Goal: Transaction & Acquisition: Download file/media

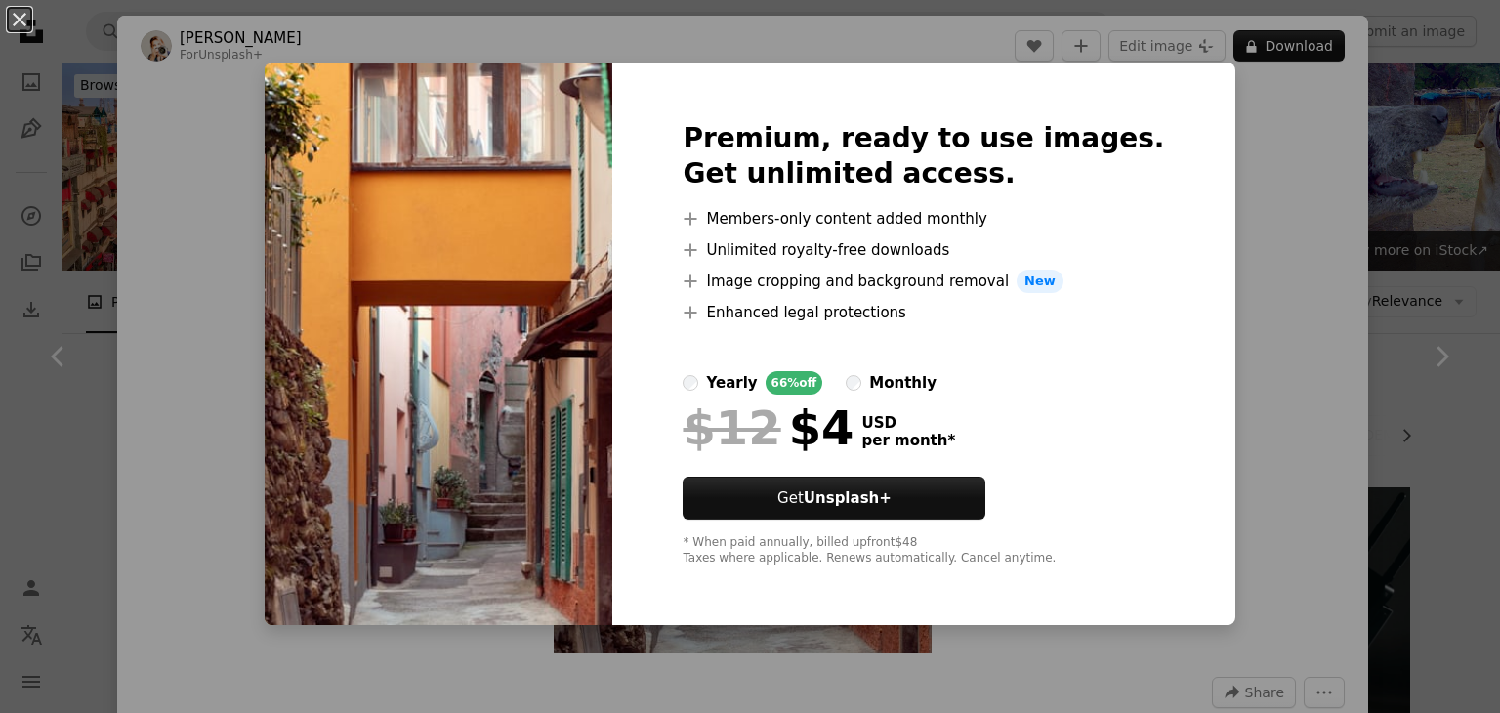
scroll to position [2442, 0]
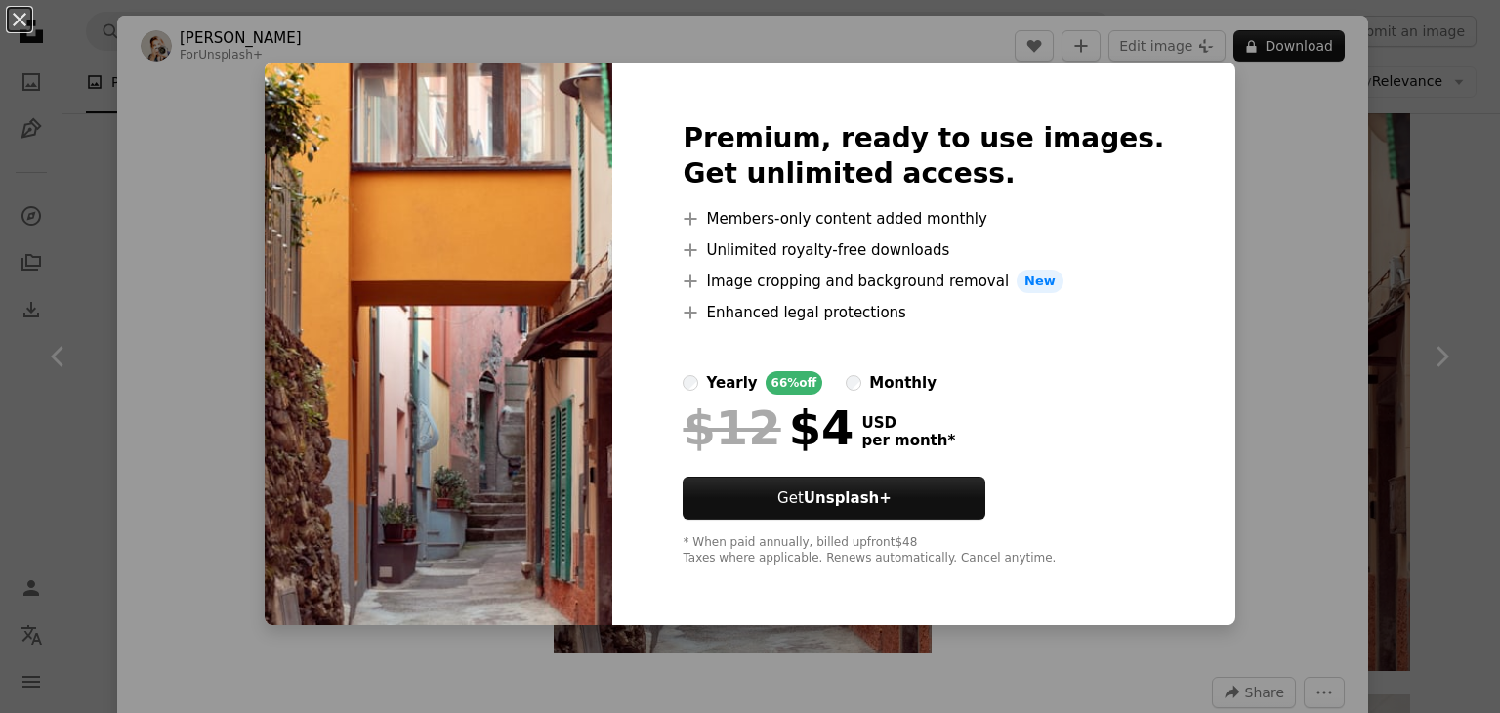
click at [1225, 188] on div "An X shape Premium, ready to use images. Get unlimited access. A plus sign Memb…" at bounding box center [750, 356] width 1500 height 713
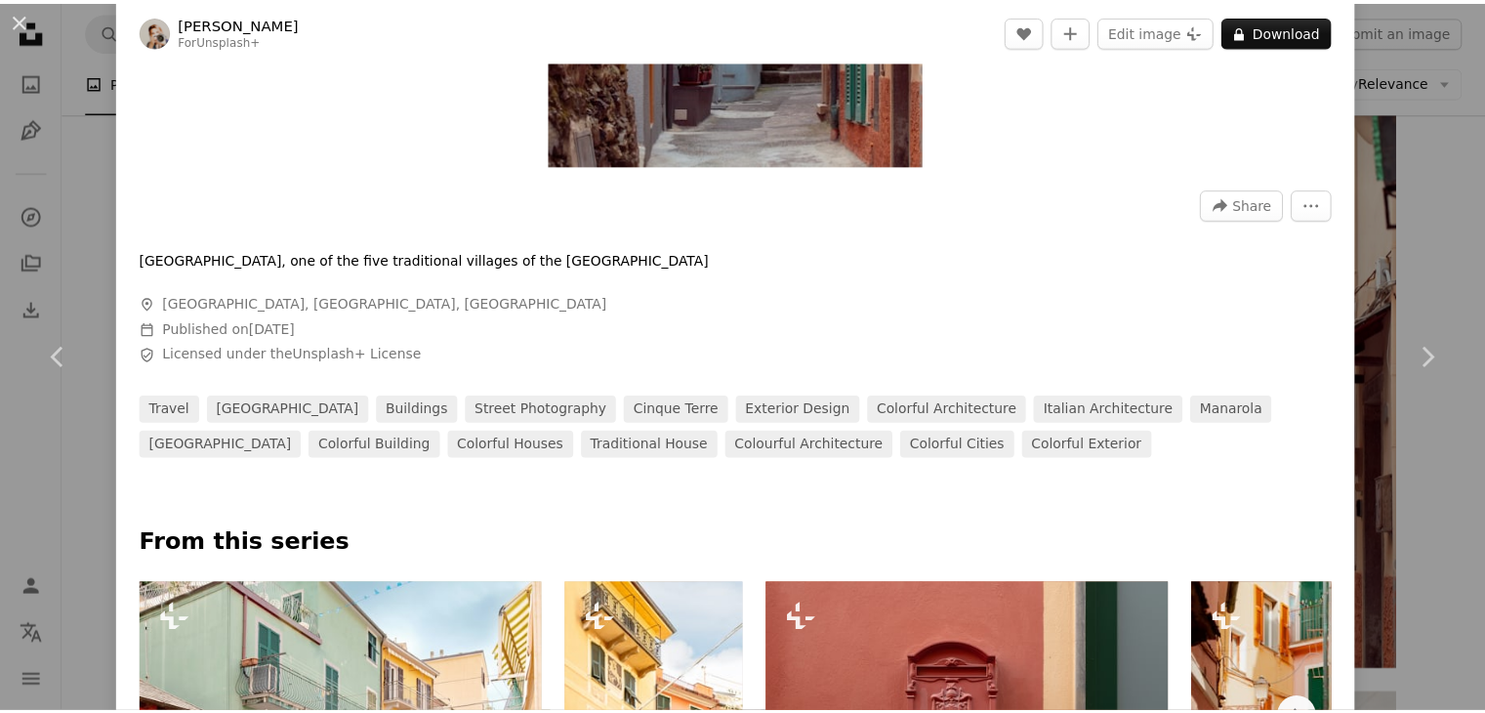
scroll to position [1172, 0]
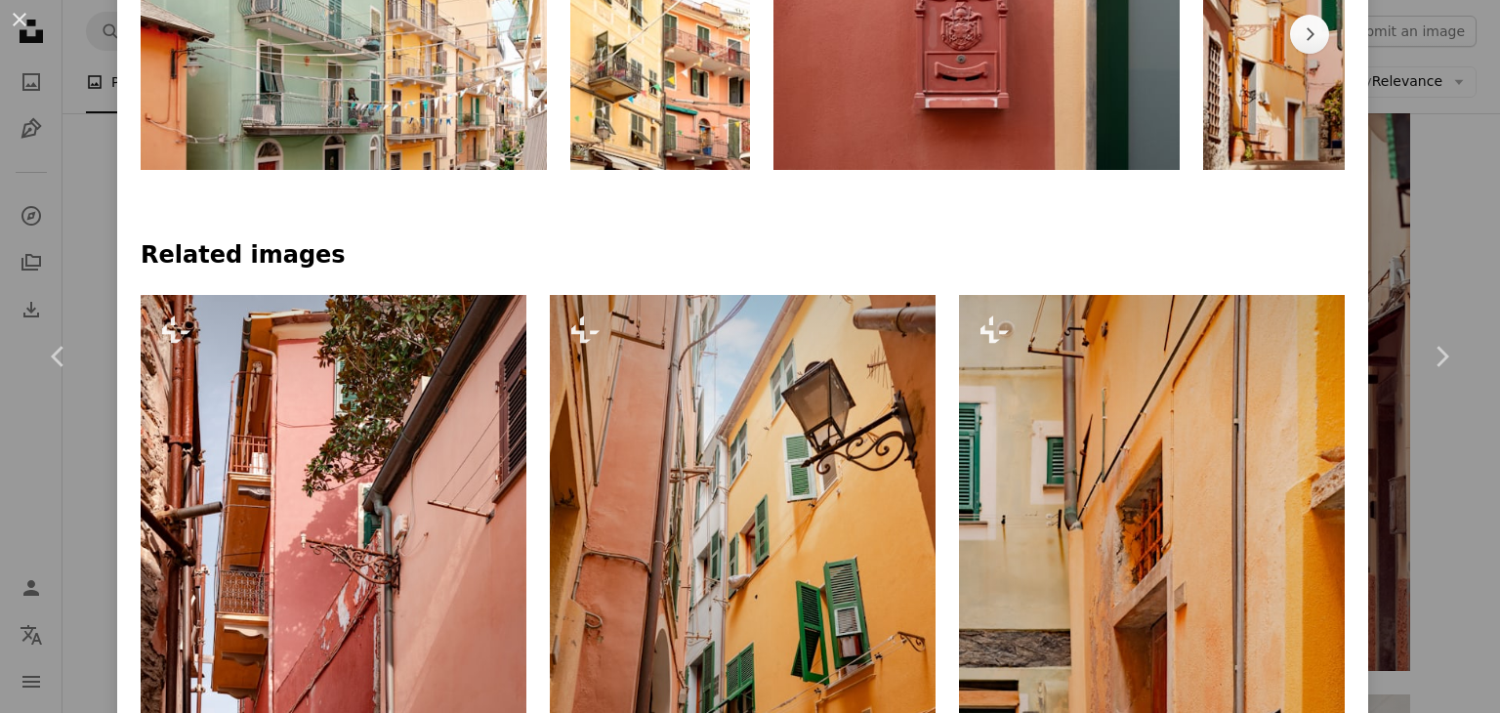
click at [1402, 161] on div "An X shape Chevron left Chevron right [PERSON_NAME] For Unsplash+ A heart A plu…" at bounding box center [750, 356] width 1500 height 713
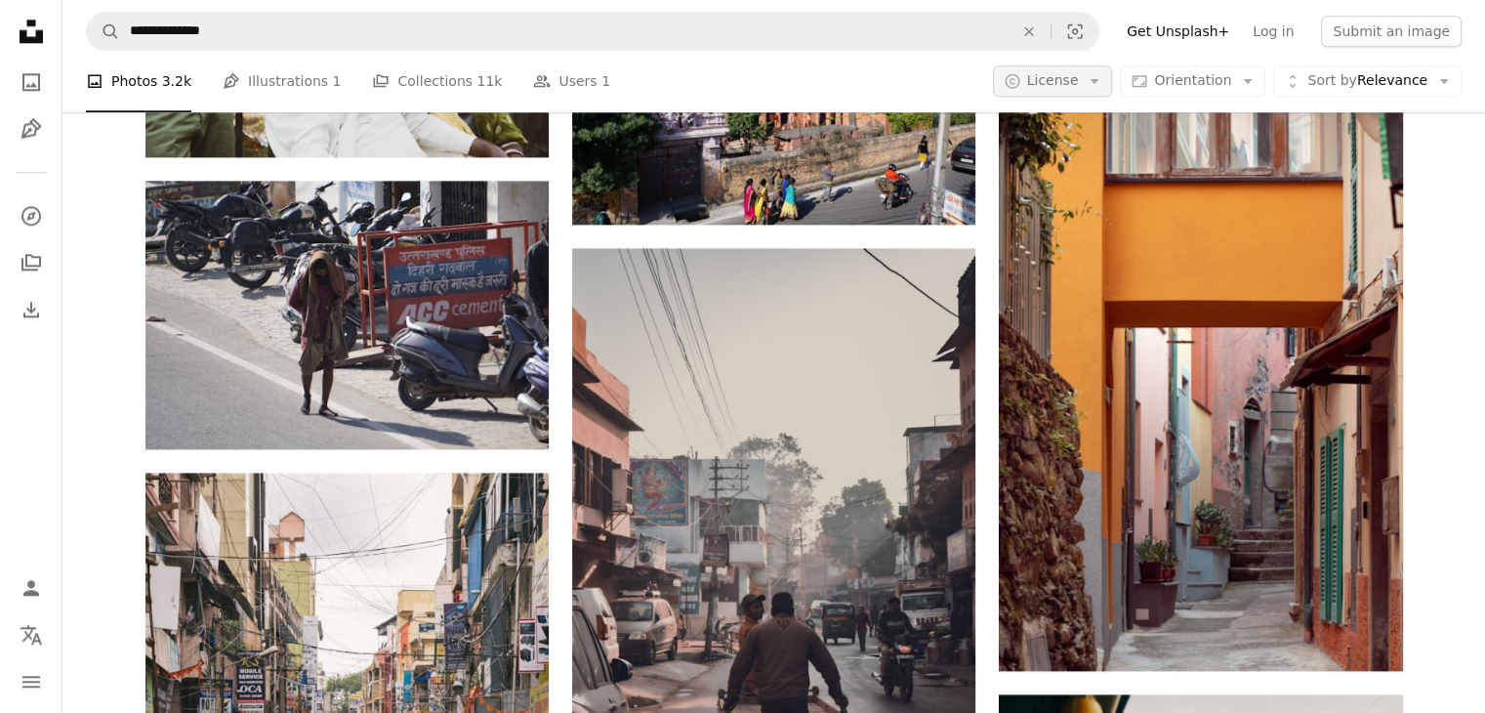
drag, startPoint x: 1097, startPoint y: 88, endPoint x: 1086, endPoint y: 84, distance: 11.4
click at [1096, 88] on button "A copyright icon © License Arrow down" at bounding box center [1053, 81] width 120 height 31
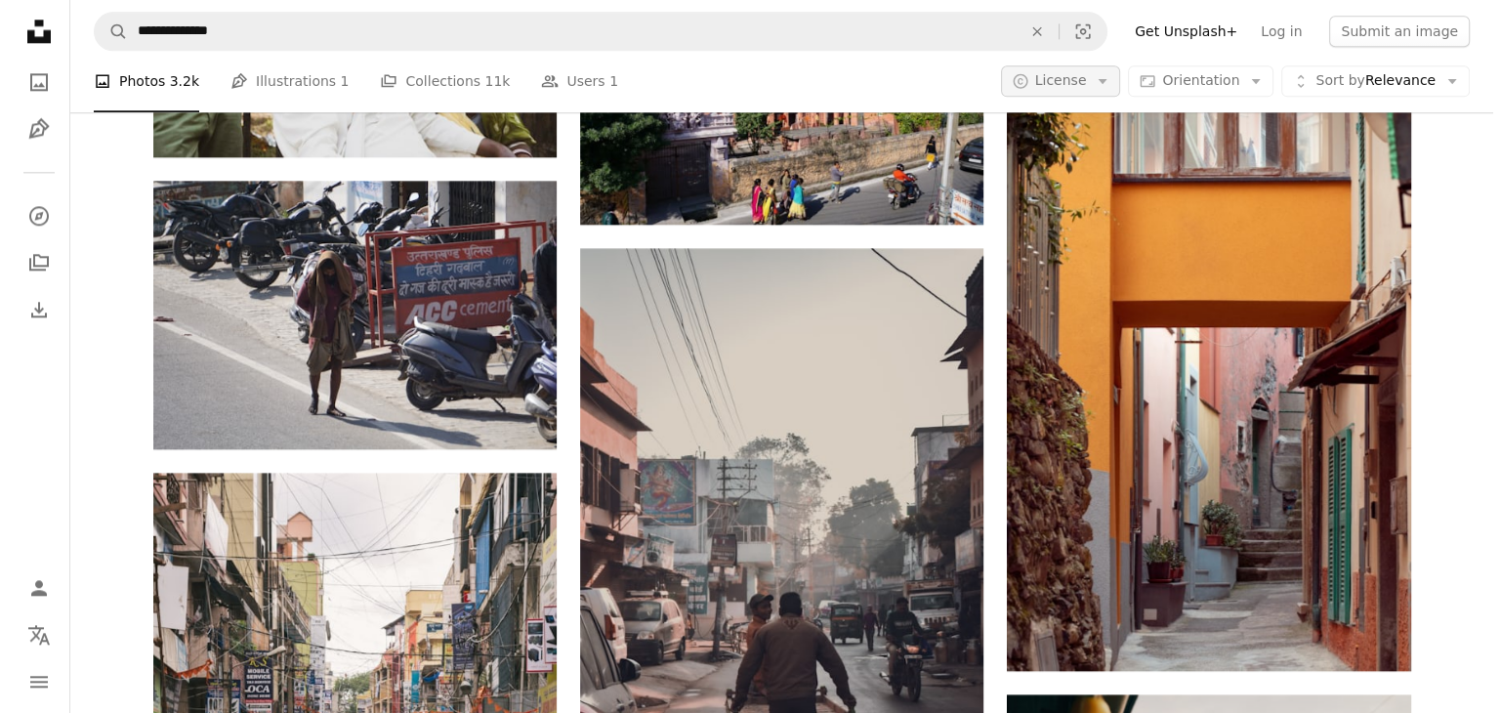
scroll to position [2442, 0]
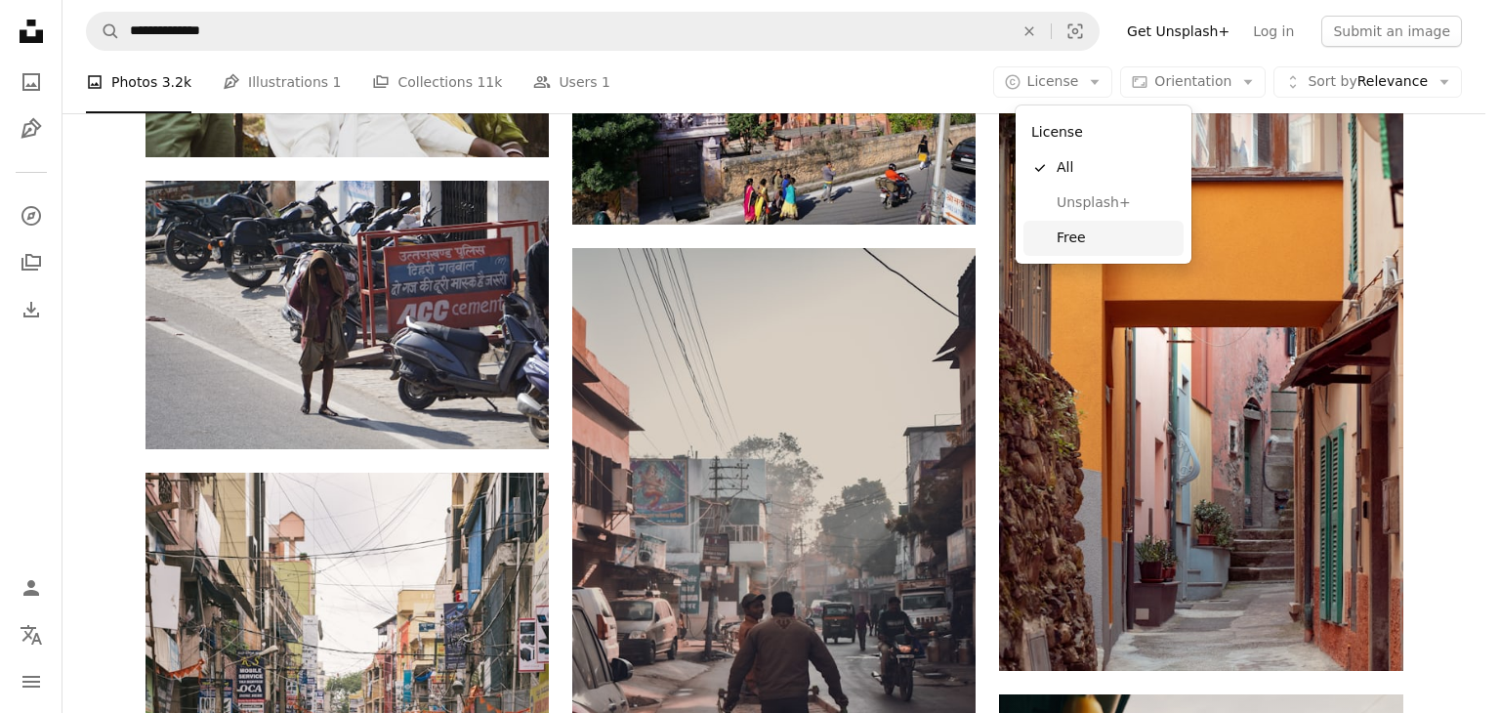
click at [1113, 228] on link "Free" at bounding box center [1104, 238] width 160 height 35
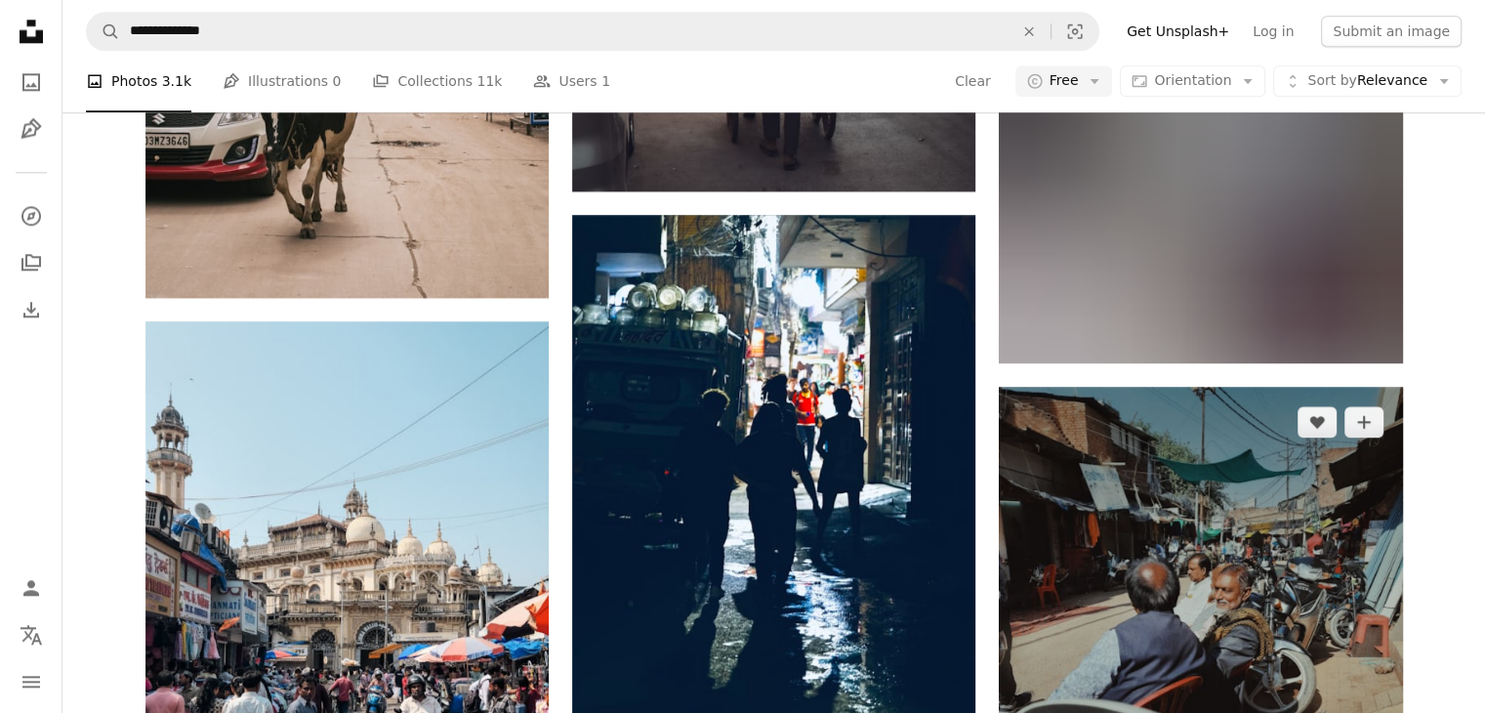
scroll to position [4181, 0]
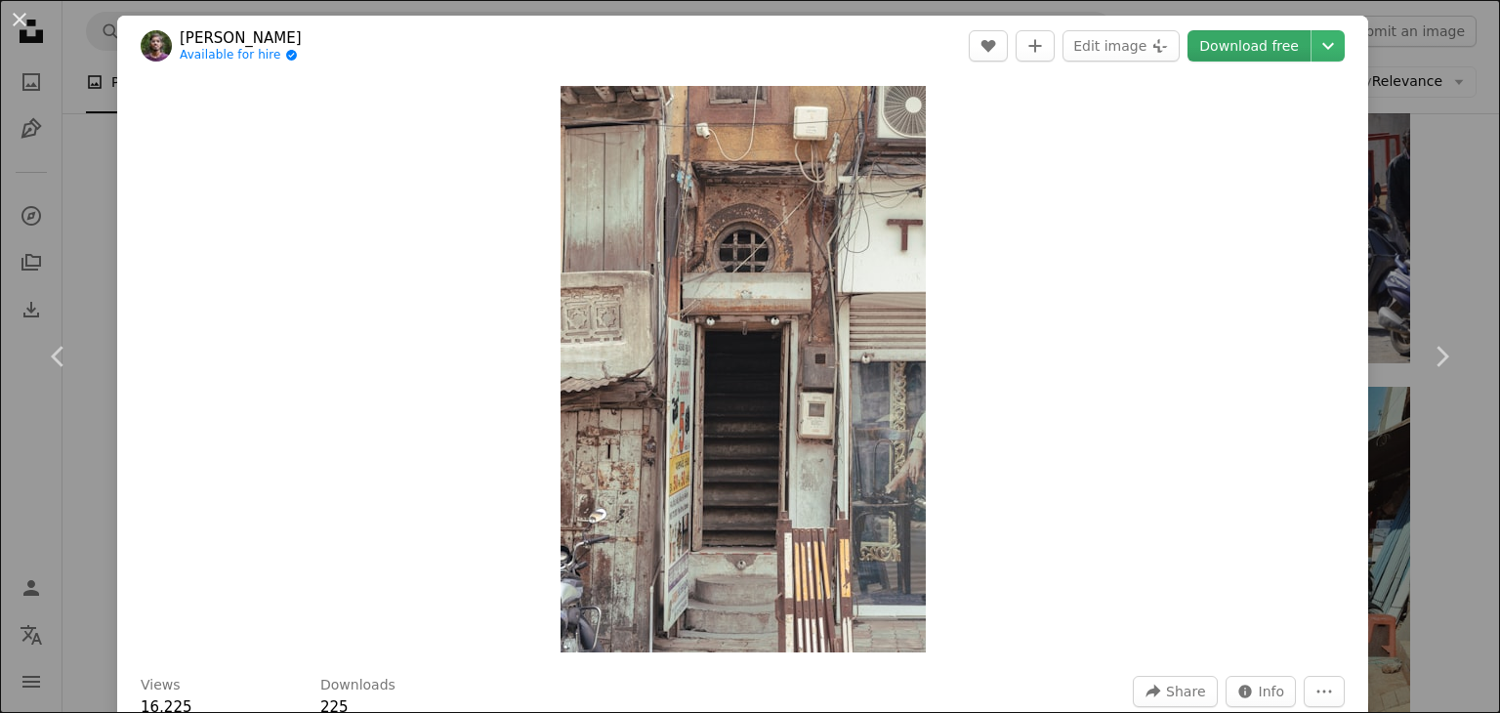
click at [1237, 32] on link "Download free" at bounding box center [1249, 45] width 123 height 31
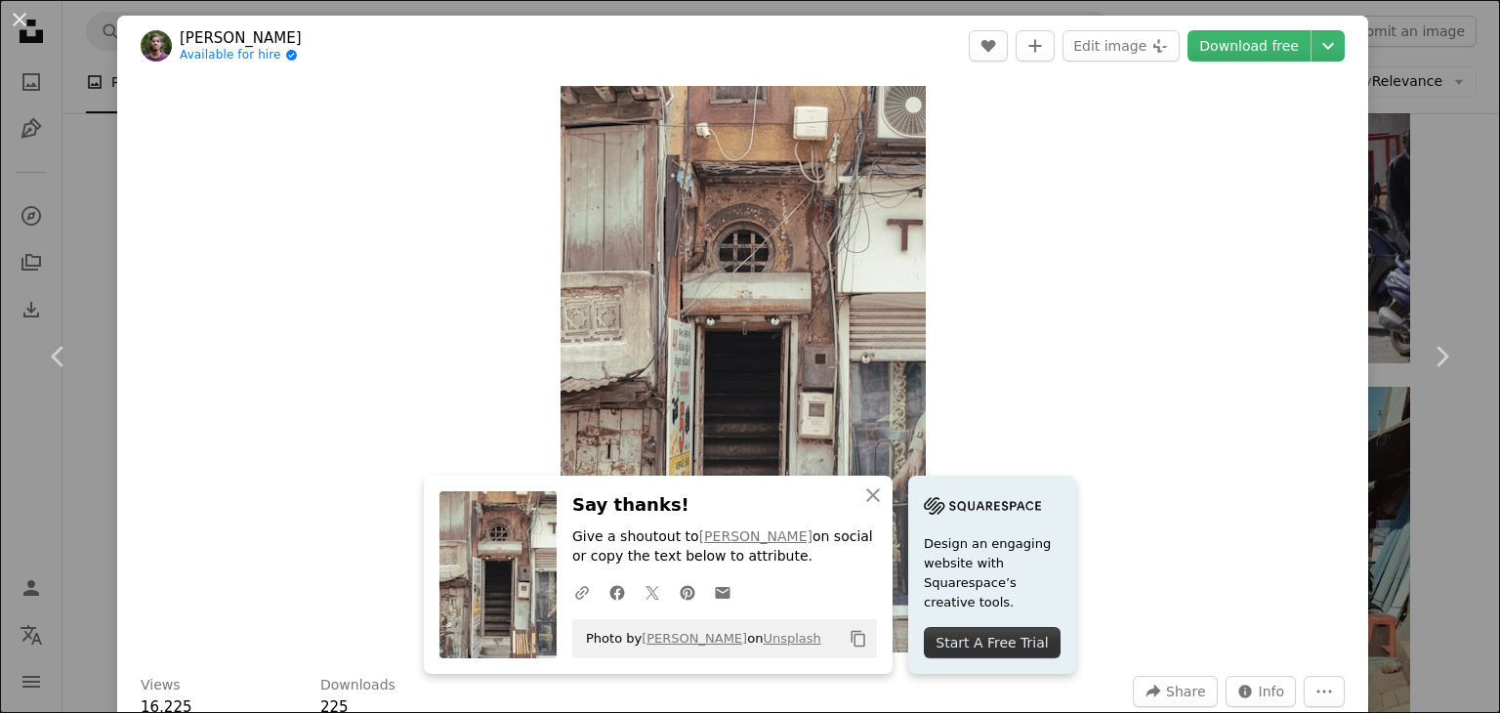
click at [1402, 221] on div "An X shape Chevron left Chevron right An X shape Close Say thanks! Give a shout…" at bounding box center [750, 356] width 1500 height 713
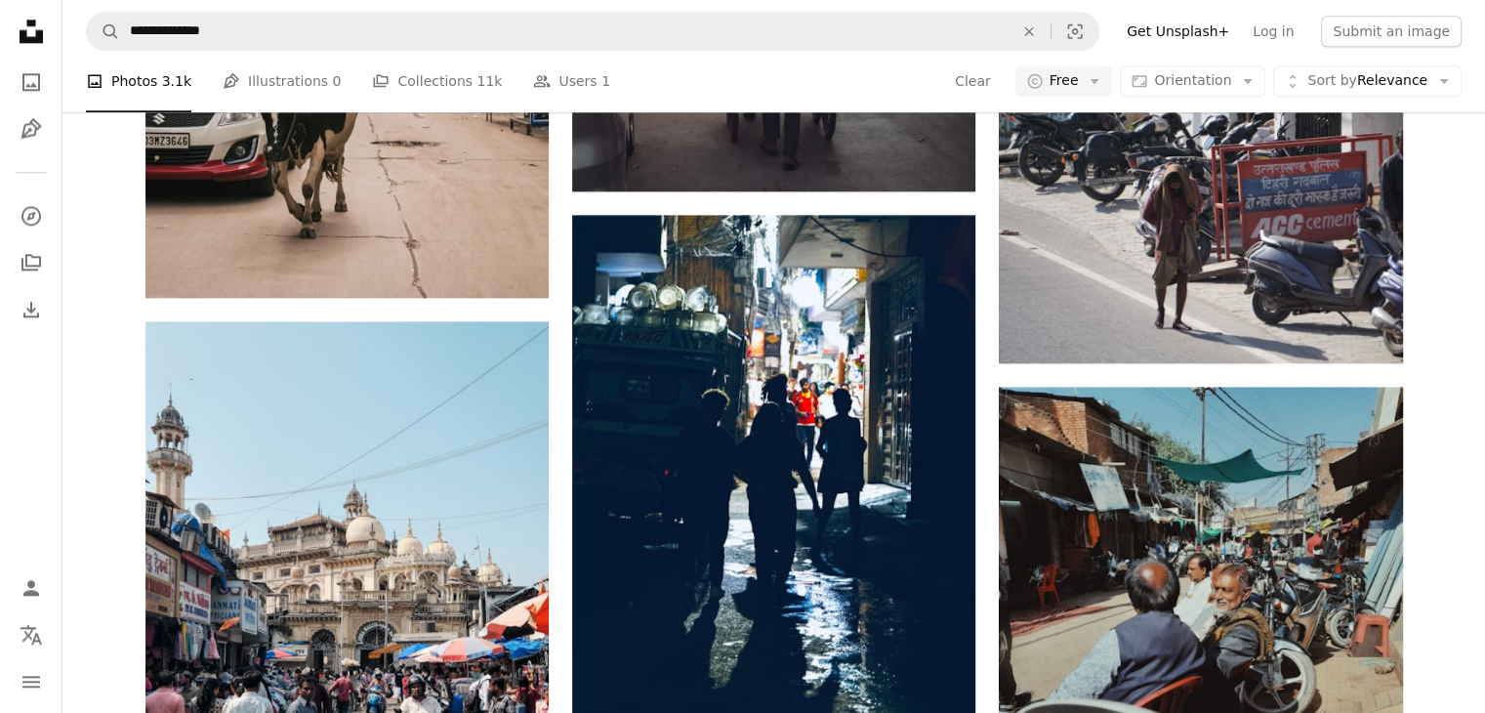
scroll to position [10770, 0]
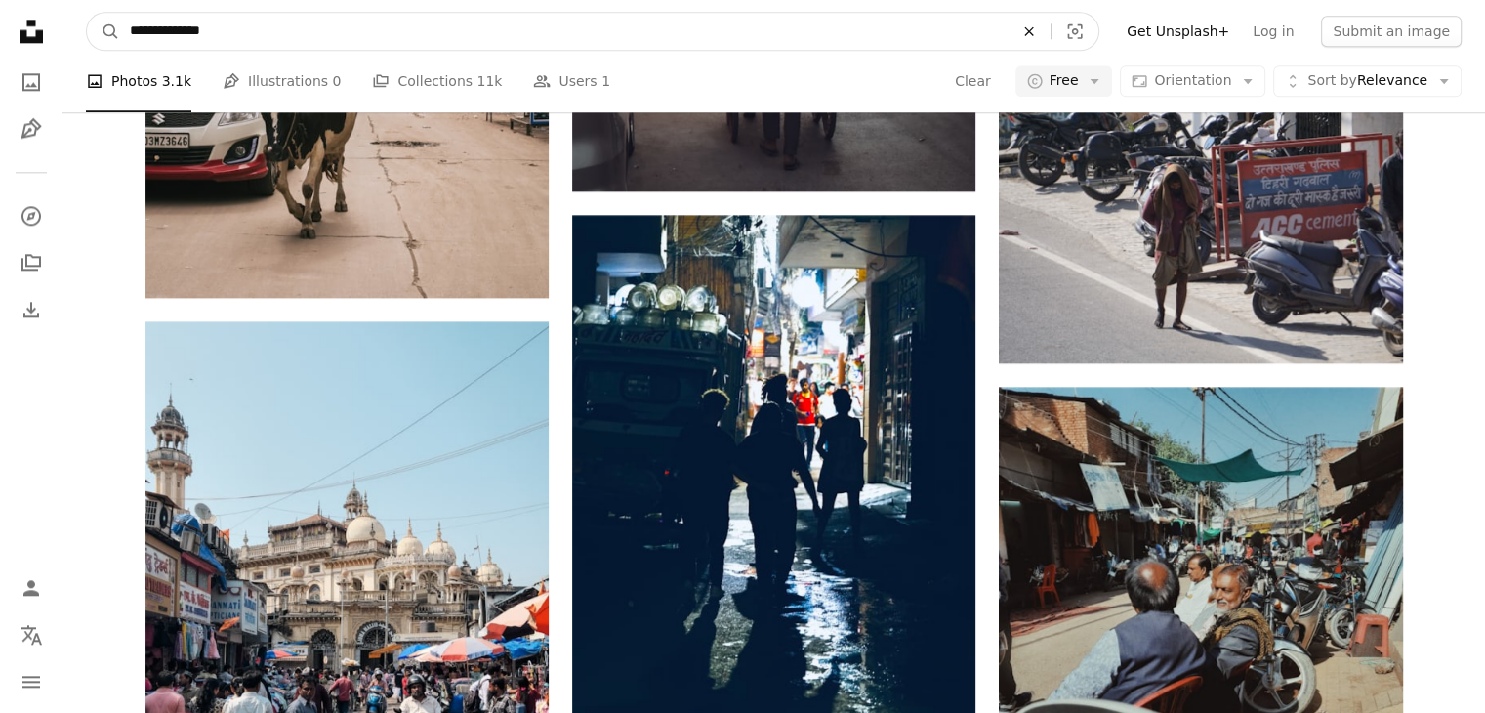
click at [1049, 35] on icon "An X shape" at bounding box center [1029, 31] width 43 height 16
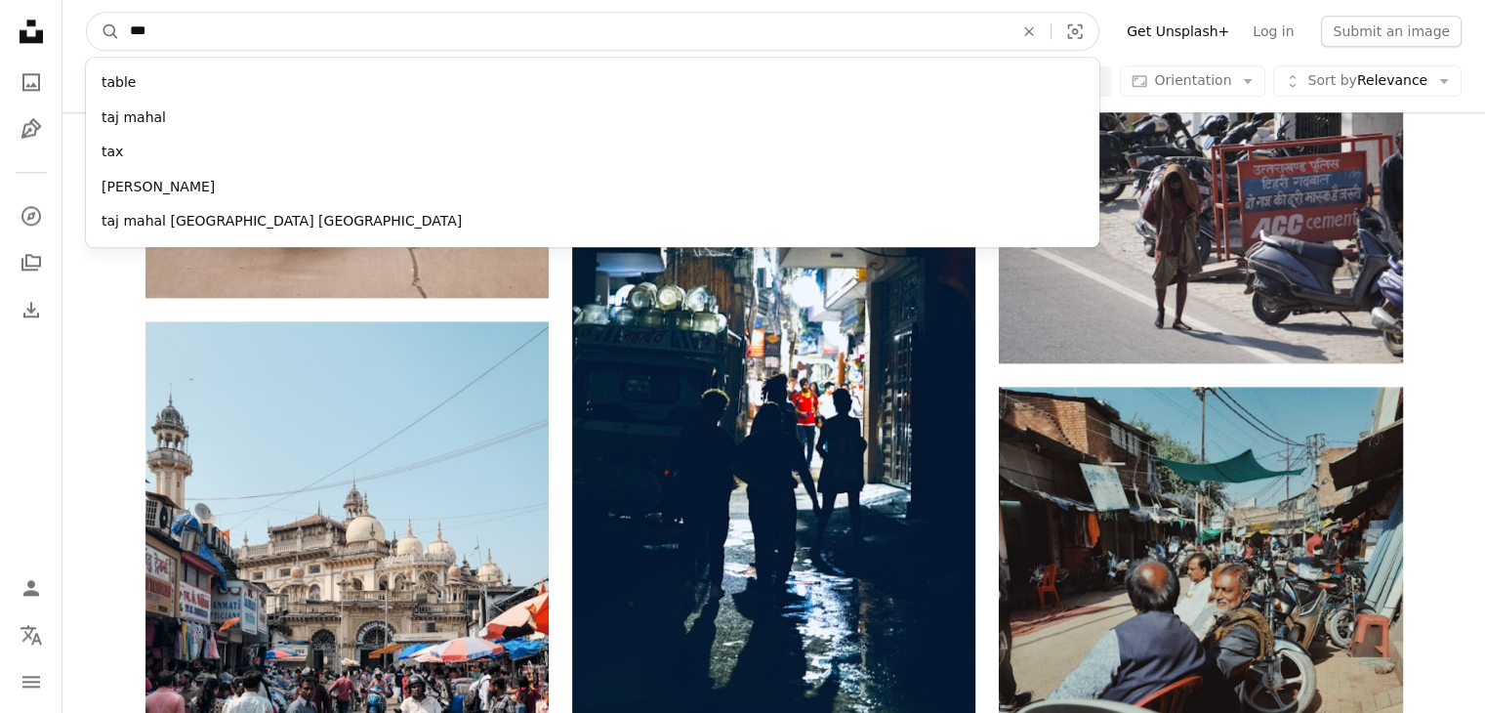
type input "****"
click button "A magnifying glass" at bounding box center [103, 31] width 33 height 37
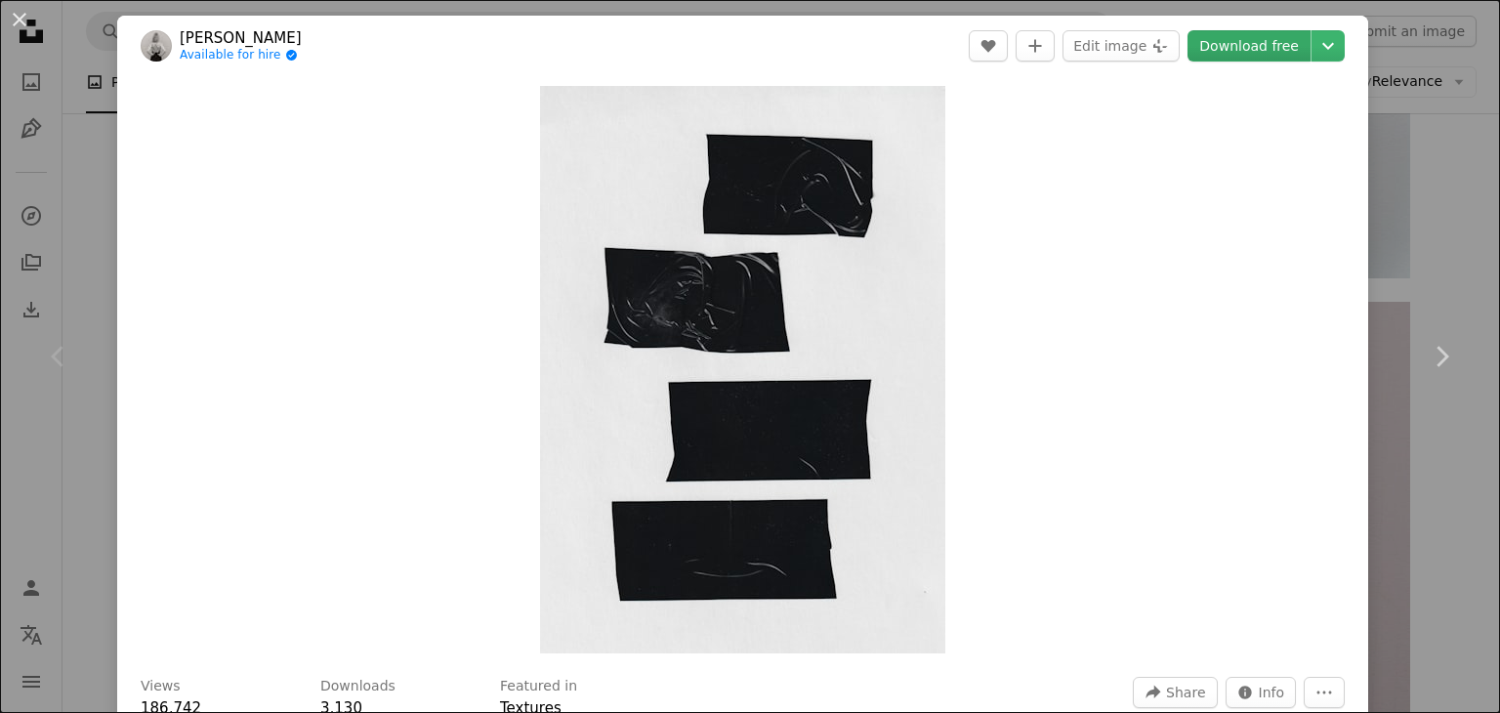
click at [1264, 48] on link "Download free" at bounding box center [1249, 45] width 123 height 31
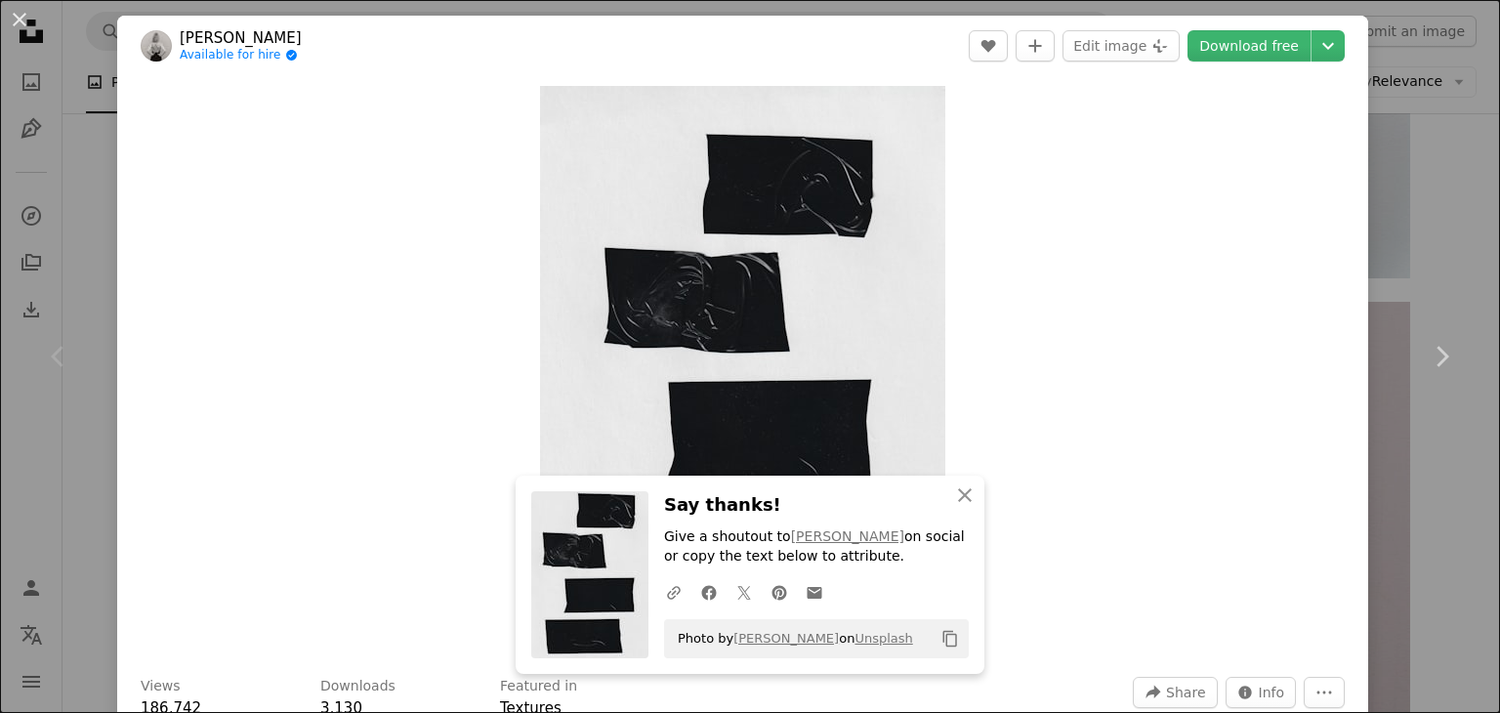
click at [1372, 119] on div "An X shape Chevron left Chevron right An X shape Close Say thanks! Give a shout…" at bounding box center [750, 356] width 1500 height 713
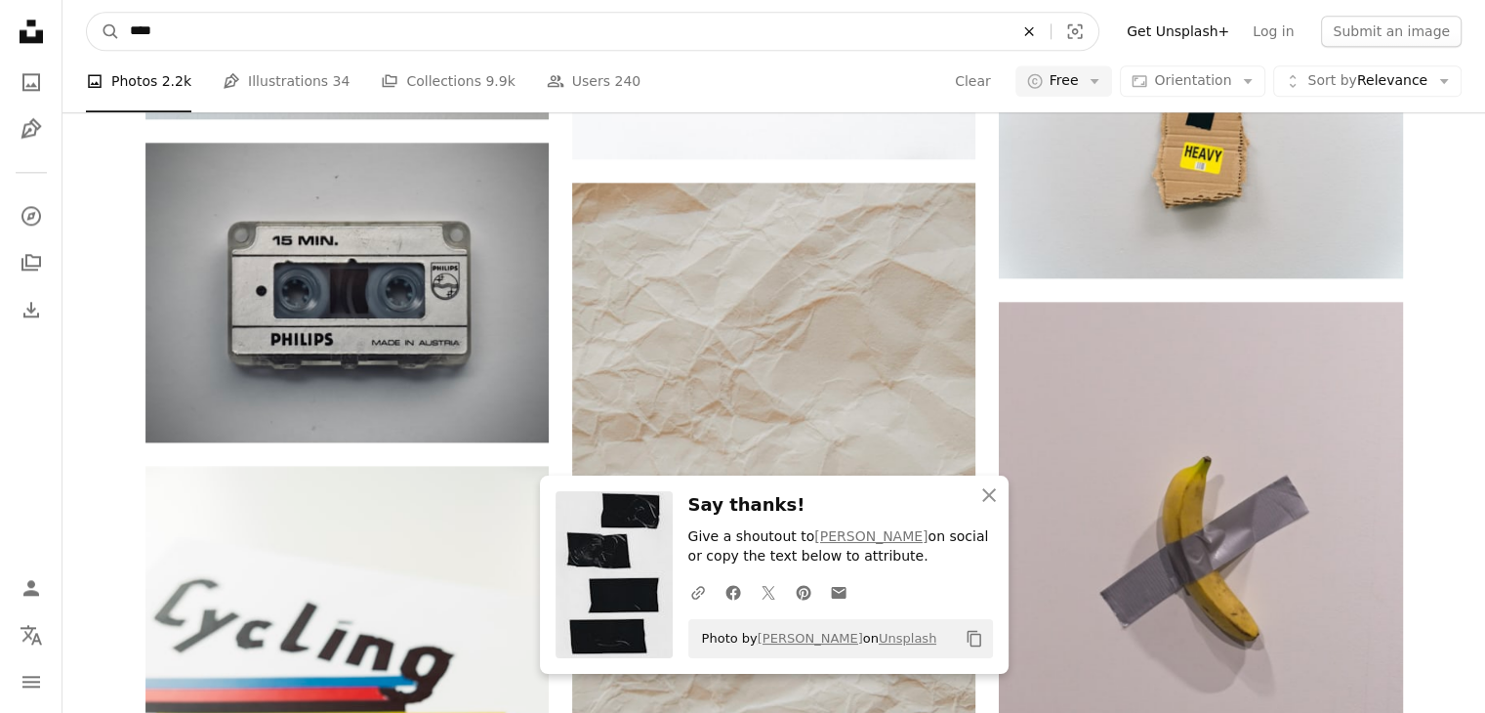
click at [1051, 36] on icon "An X shape" at bounding box center [1029, 31] width 43 height 16
type input "**********"
click button "A magnifying glass" at bounding box center [103, 31] width 33 height 37
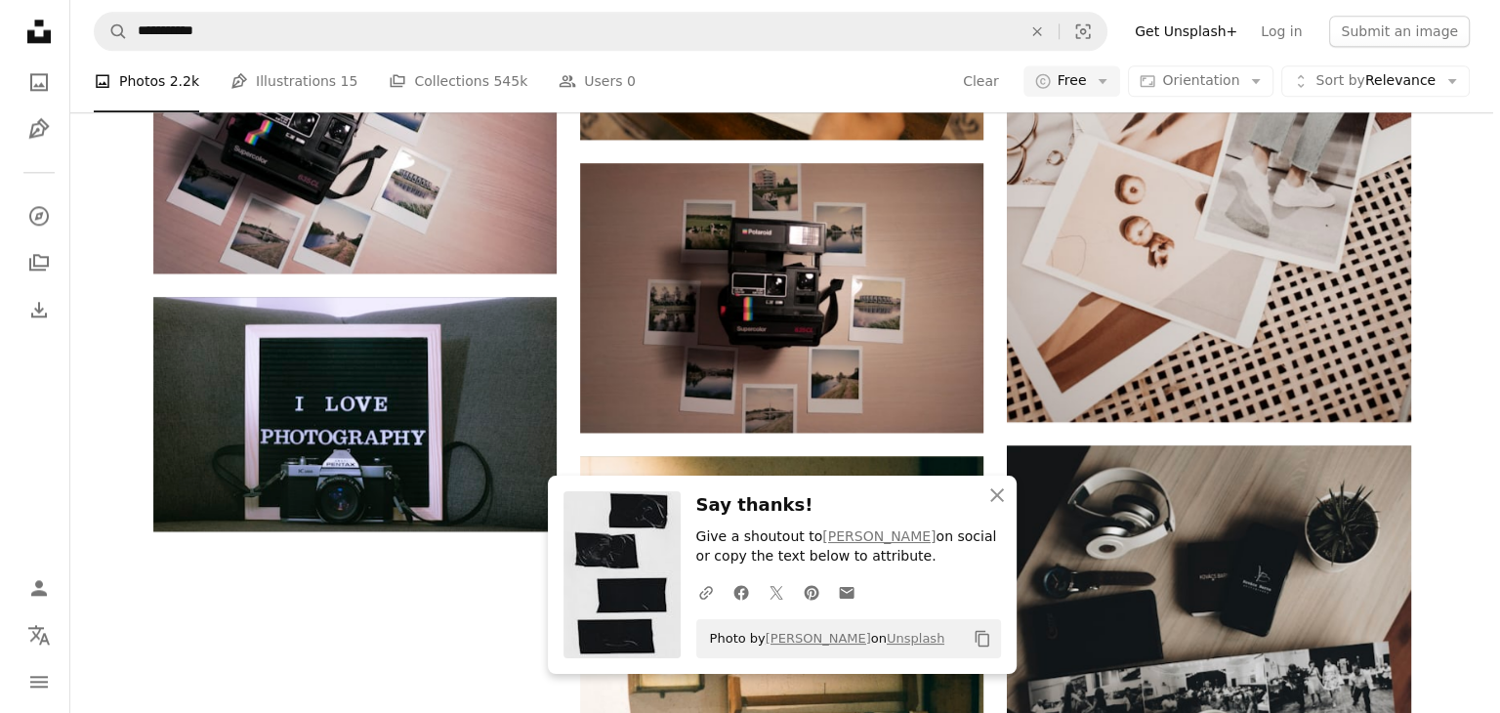
scroll to position [293, 0]
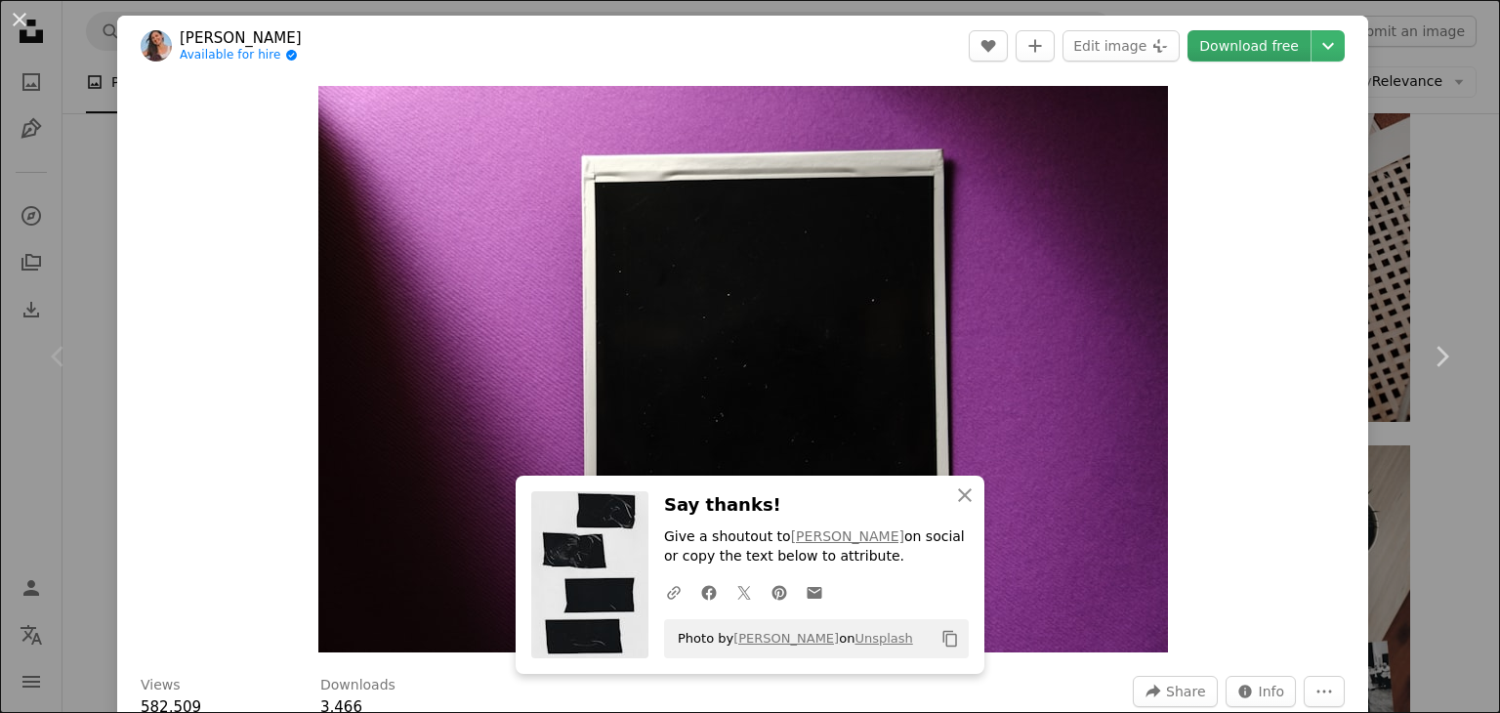
click at [1209, 56] on link "Download free" at bounding box center [1249, 45] width 123 height 31
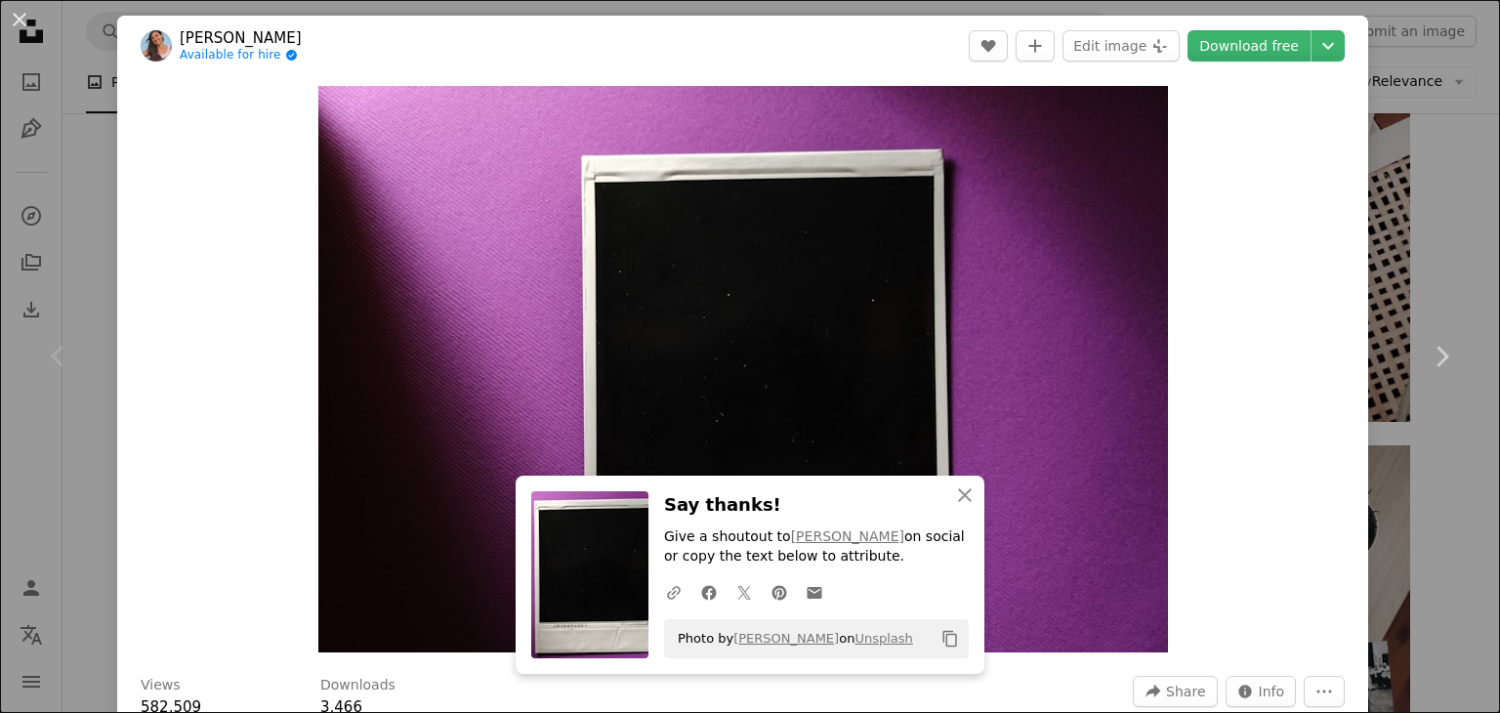
click at [1426, 226] on div "An X shape Chevron left Chevron right An X shape Close Say thanks! Give a shout…" at bounding box center [750, 356] width 1500 height 713
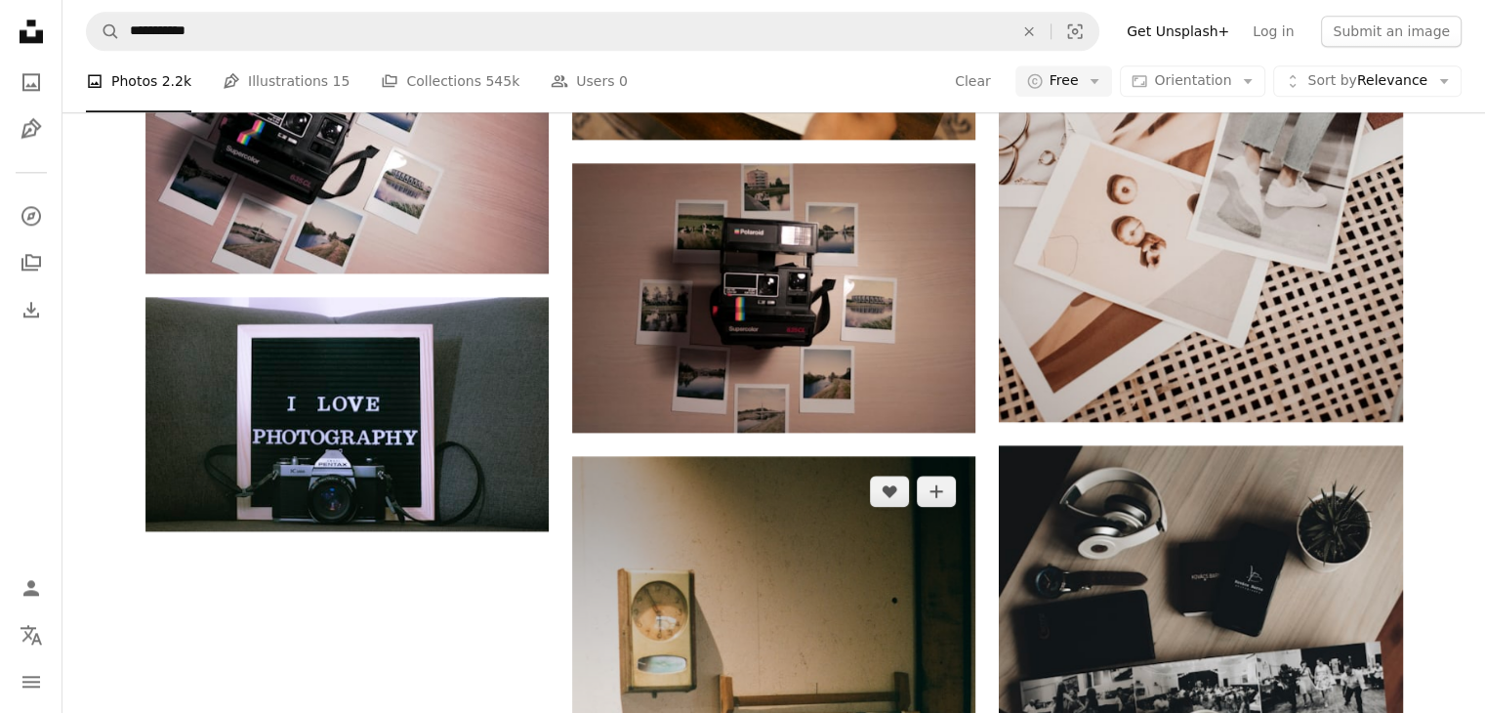
scroll to position [203, 0]
